Goal: Contribute content: Add original content to the website for others to see

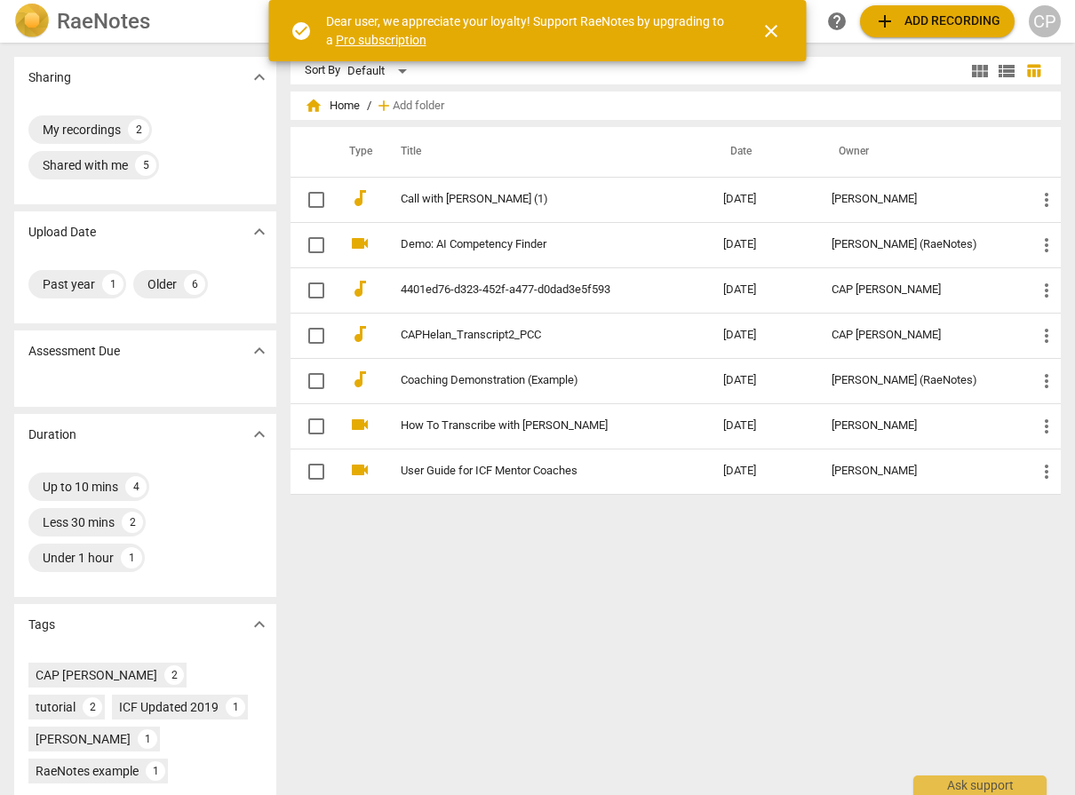
click at [930, 28] on span "add Add recording" at bounding box center [937, 21] width 126 height 21
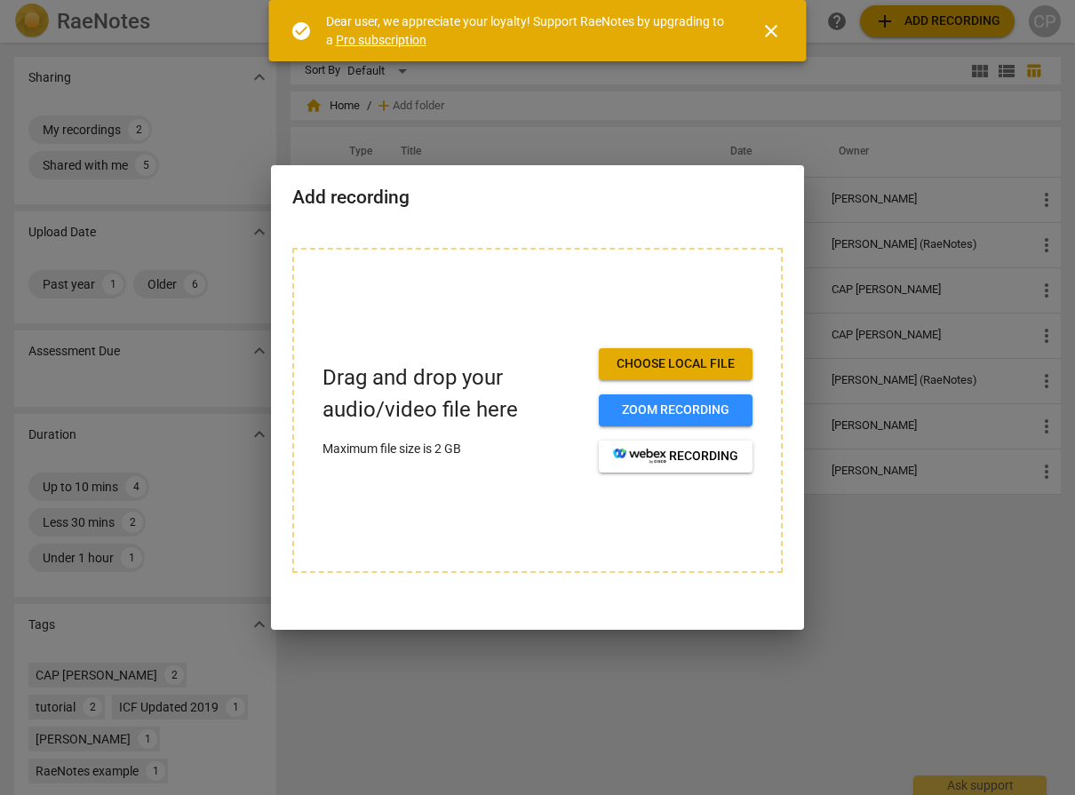
click at [676, 366] on span "Choose local file" at bounding box center [675, 364] width 125 height 18
click at [667, 416] on span "Zoom recording" at bounding box center [675, 411] width 125 height 18
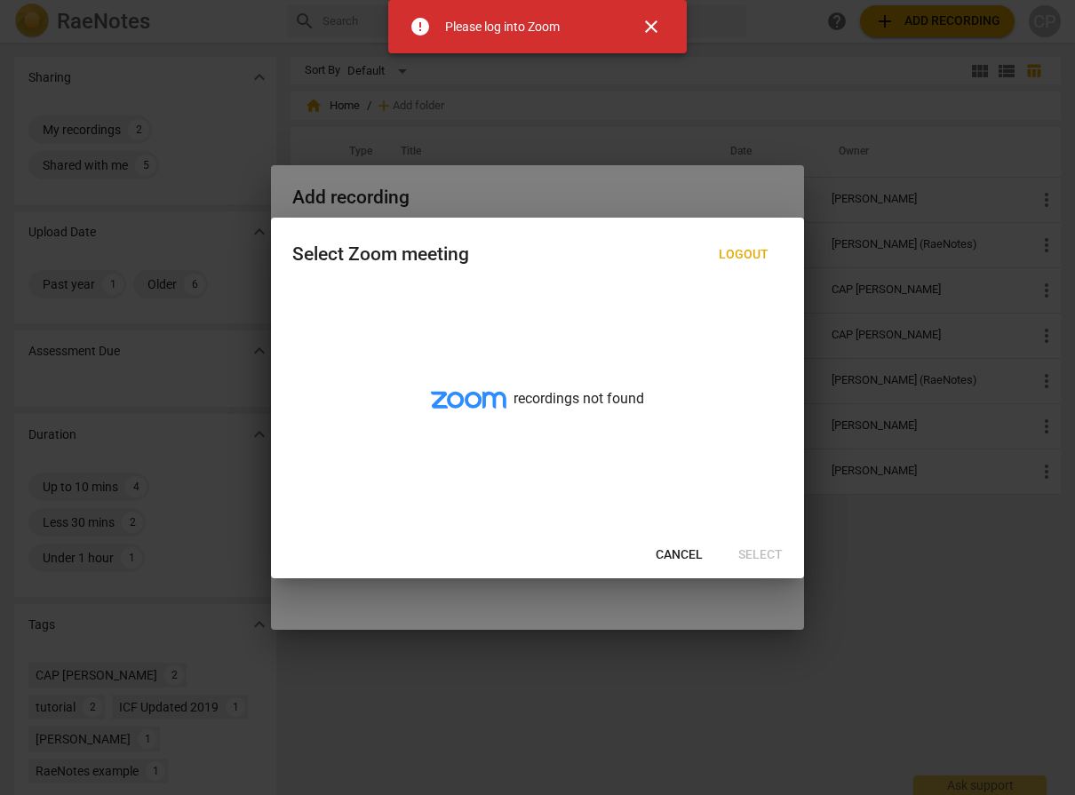
drag, startPoint x: 681, startPoint y: 559, endPoint x: 740, endPoint y: 552, distance: 60.0
click at [682, 559] on span "Cancel" at bounding box center [679, 555] width 47 height 18
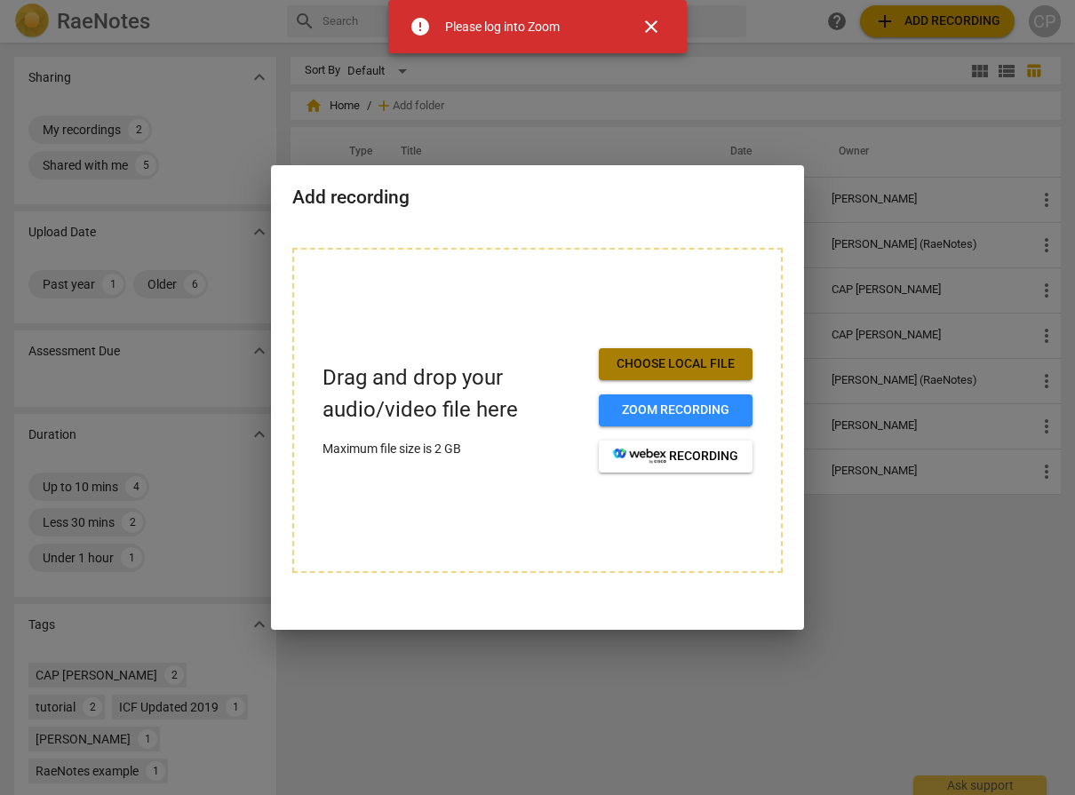
click at [686, 364] on span "Choose local file" at bounding box center [675, 364] width 125 height 18
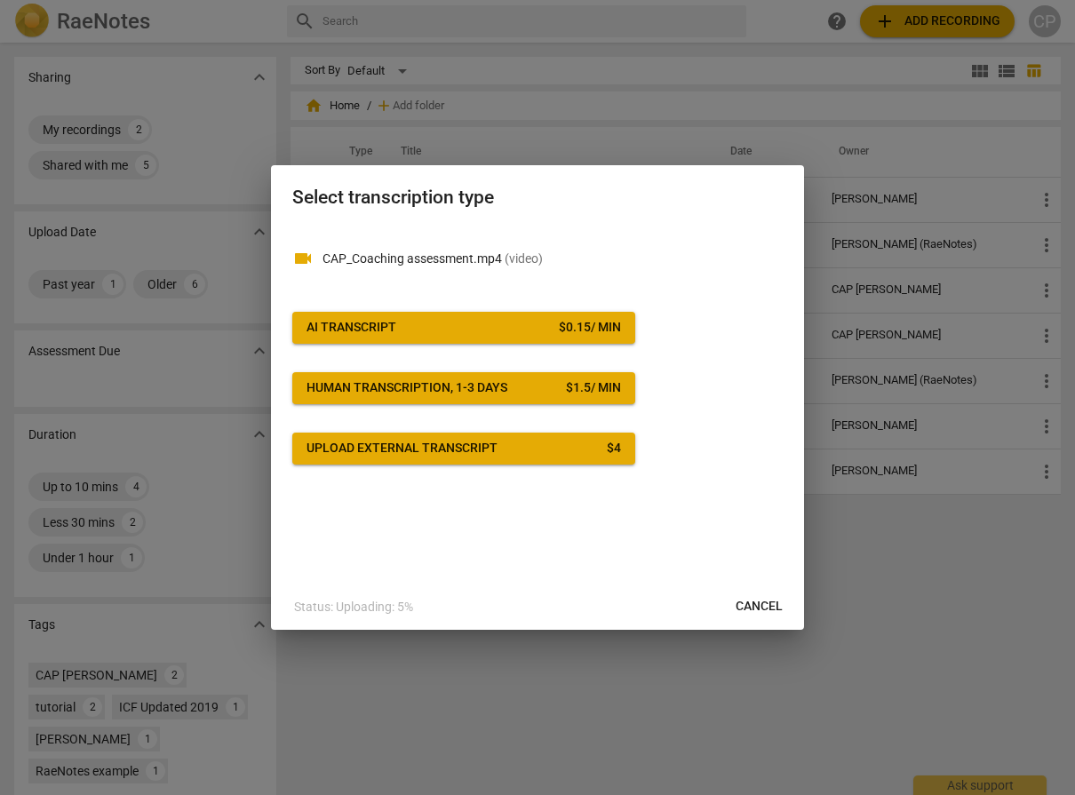
click at [762, 604] on span "Cancel" at bounding box center [759, 607] width 47 height 18
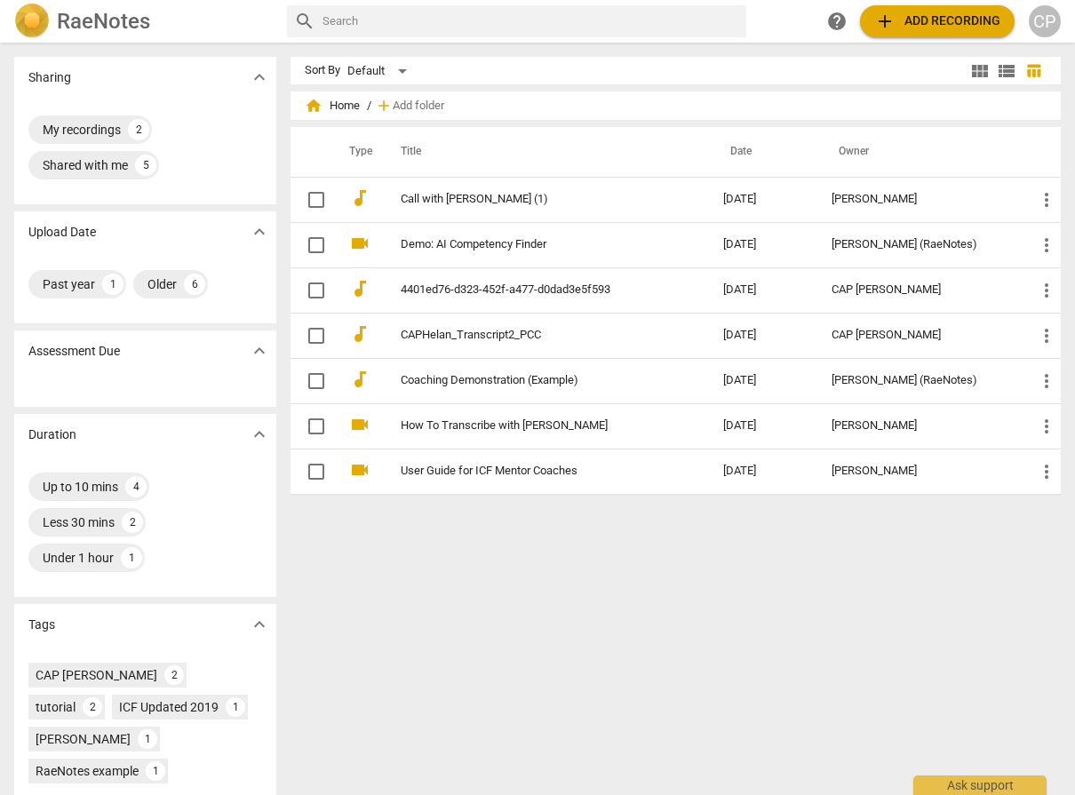
click at [938, 25] on span "add Add recording" at bounding box center [937, 21] width 126 height 21
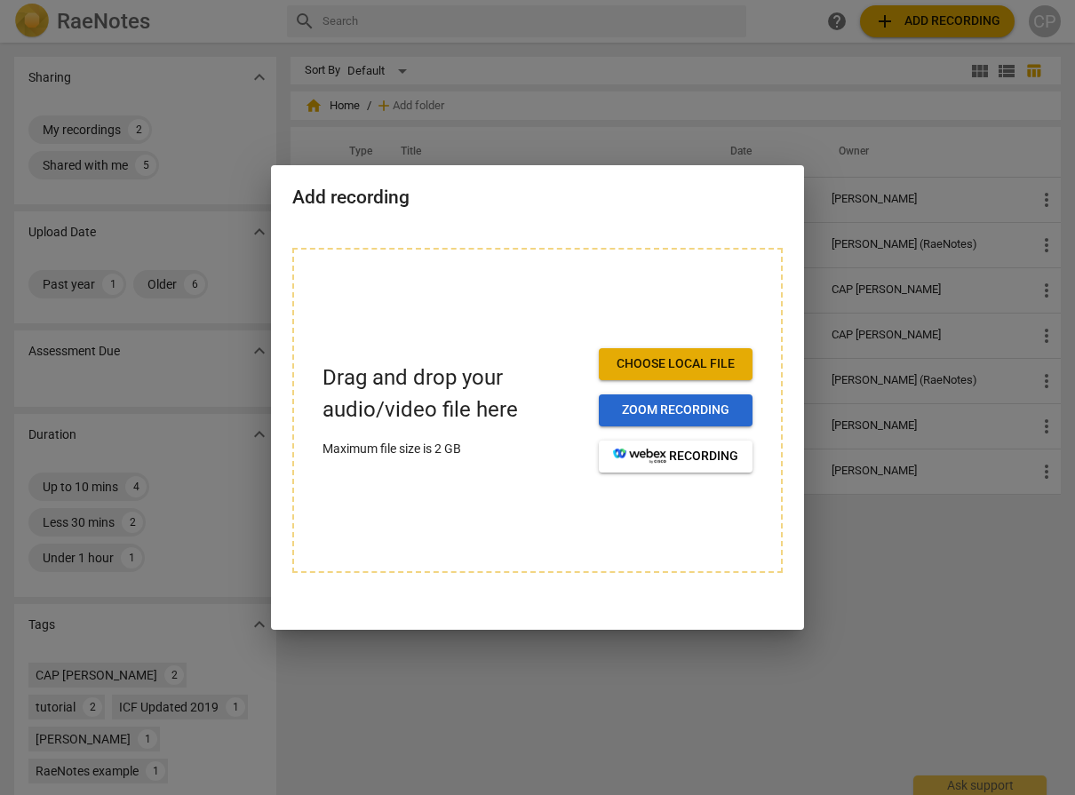
click at [667, 406] on span "Zoom recording" at bounding box center [675, 411] width 125 height 18
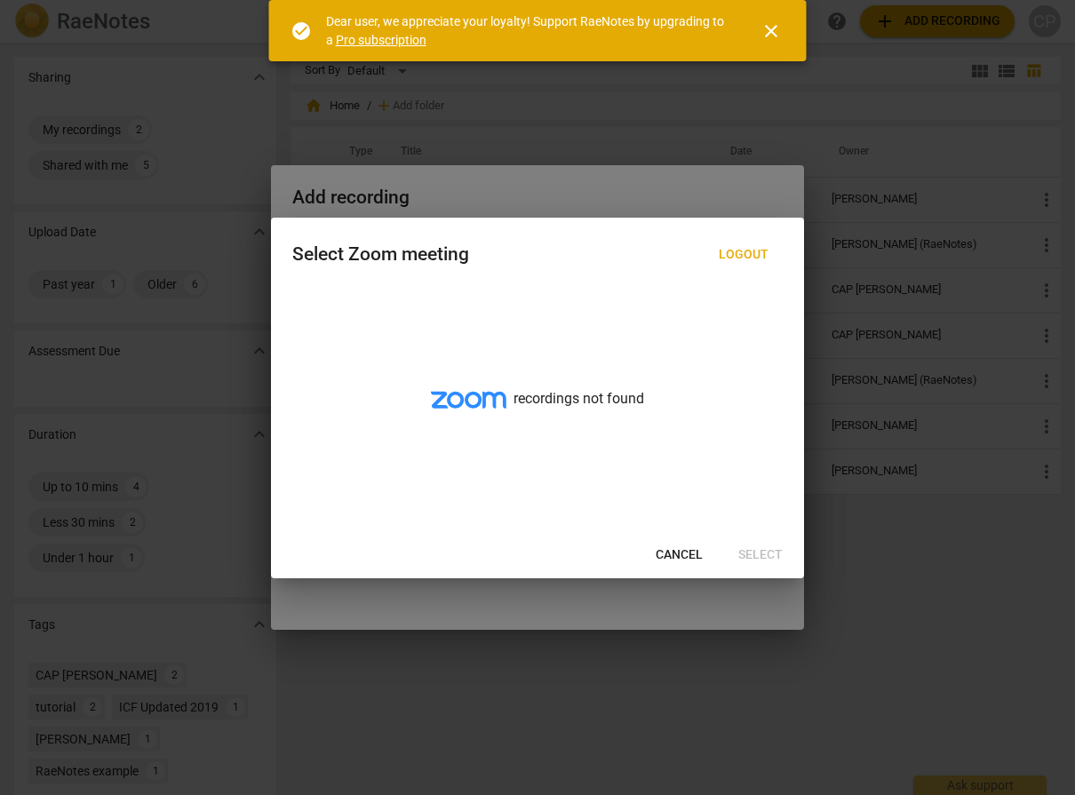
click at [770, 36] on span "close" at bounding box center [771, 30] width 21 height 21
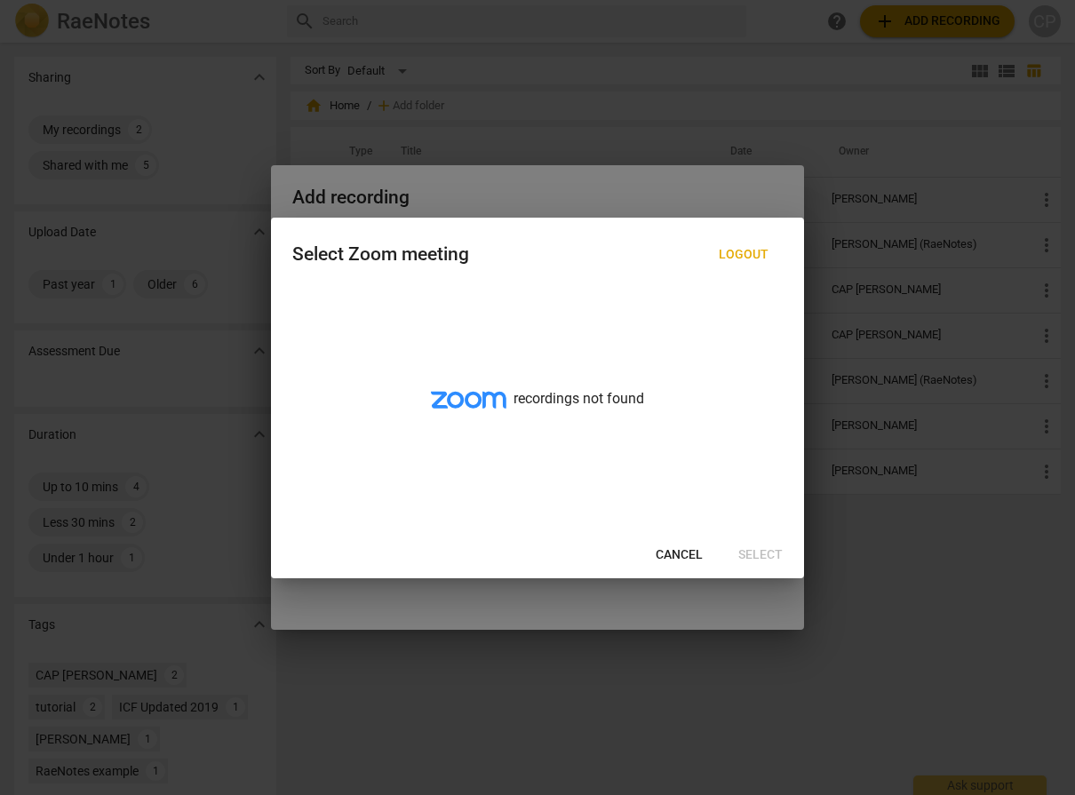
click at [674, 558] on span "Cancel" at bounding box center [679, 555] width 47 height 18
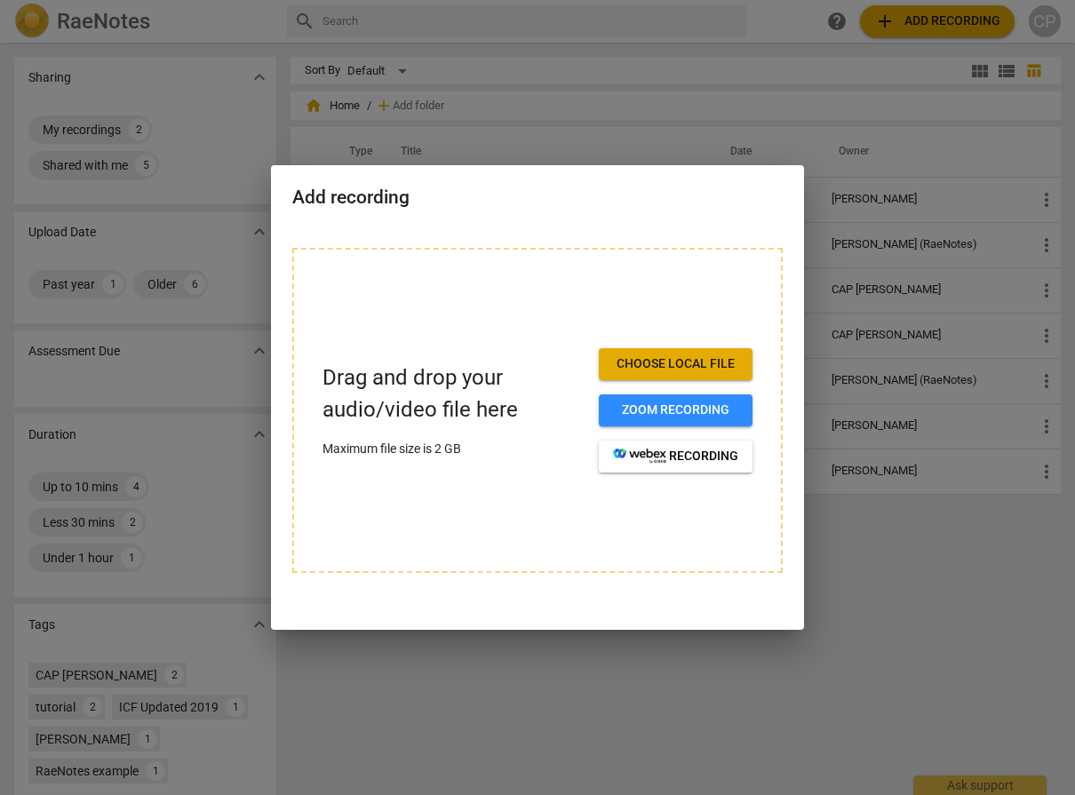
click at [731, 714] on div at bounding box center [537, 397] width 1075 height 795
